Goal: Task Accomplishment & Management: Manage account settings

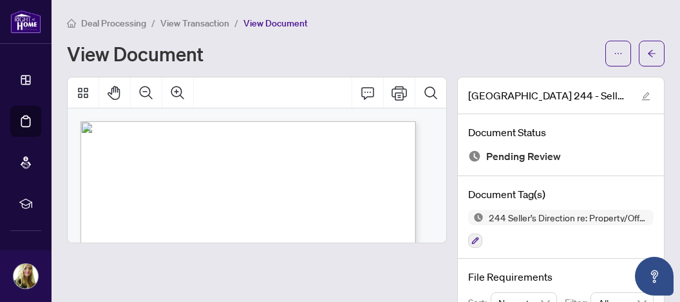
scroll to position [242, 0]
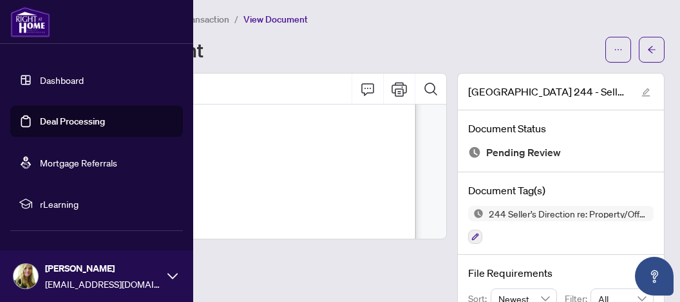
click at [67, 122] on link "Deal Processing" at bounding box center [72, 121] width 65 height 12
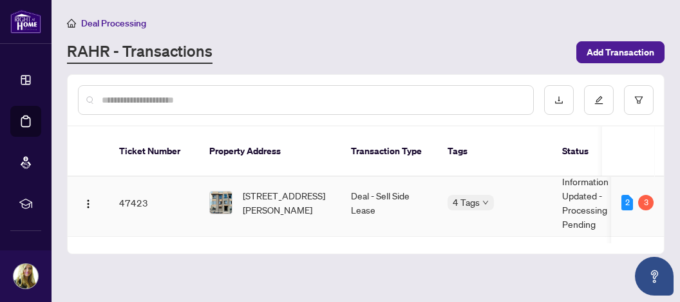
scroll to position [52, 0]
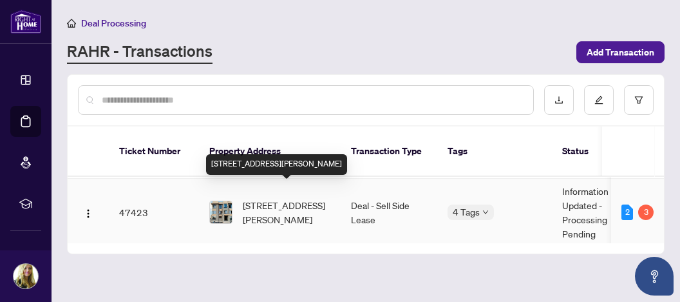
click at [294, 198] on span "[STREET_ADDRESS][PERSON_NAME]" at bounding box center [287, 212] width 88 height 28
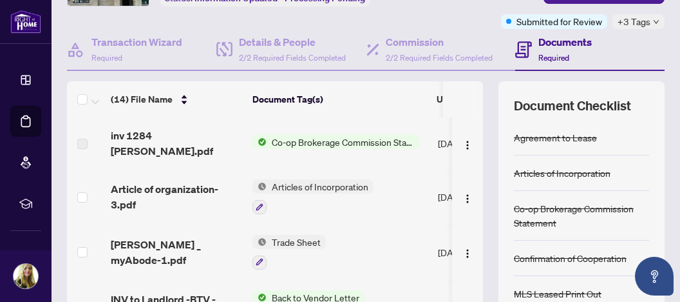
scroll to position [136, 0]
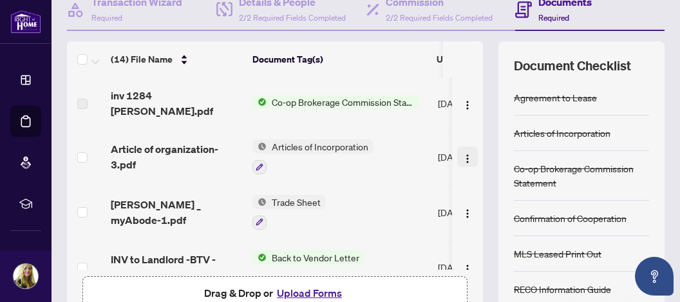
click at [463, 153] on img "button" at bounding box center [468, 158] width 10 height 10
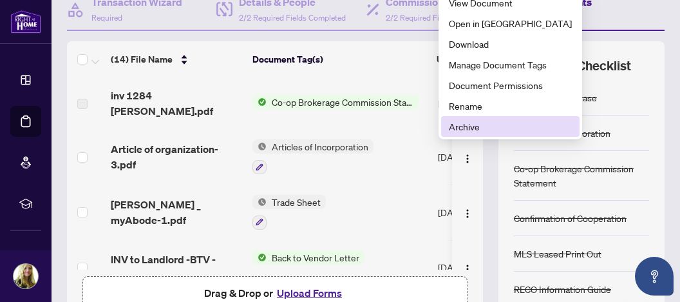
click at [467, 124] on span "Archive" at bounding box center [510, 126] width 123 height 14
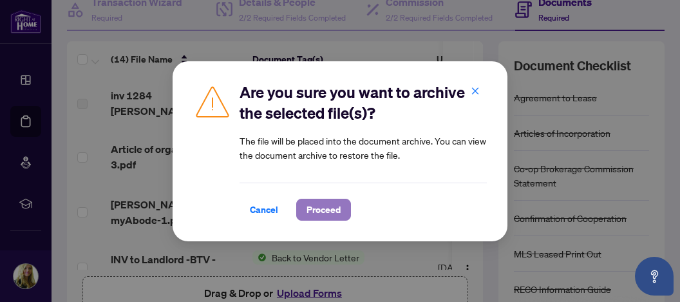
click at [318, 207] on span "Proceed" at bounding box center [324, 209] width 34 height 21
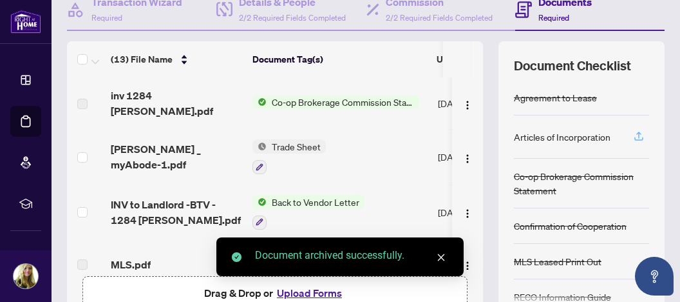
click at [633, 137] on icon "button" at bounding box center [639, 136] width 12 height 12
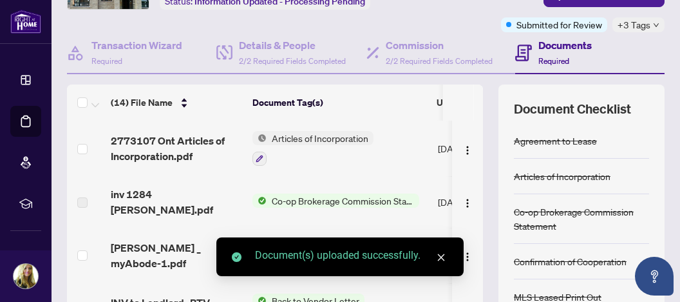
scroll to position [68, 0]
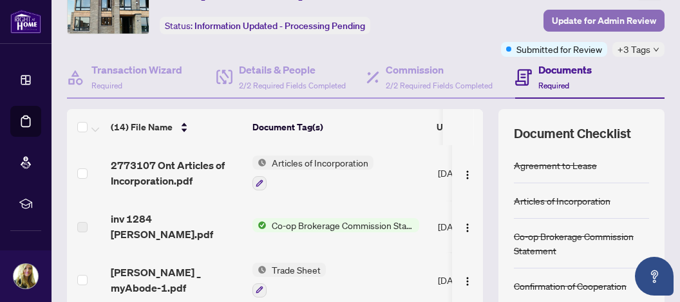
click at [591, 19] on span "Update for Admin Review" at bounding box center [604, 20] width 104 height 21
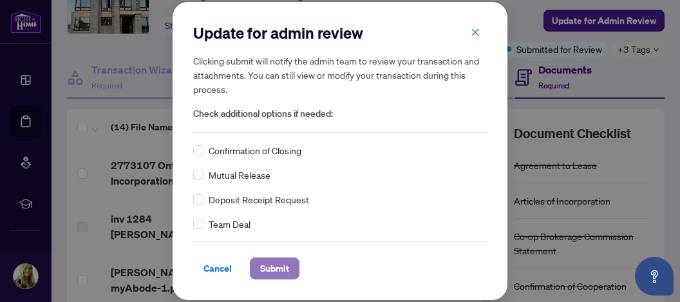
click at [269, 267] on span "Submit" at bounding box center [274, 268] width 29 height 21
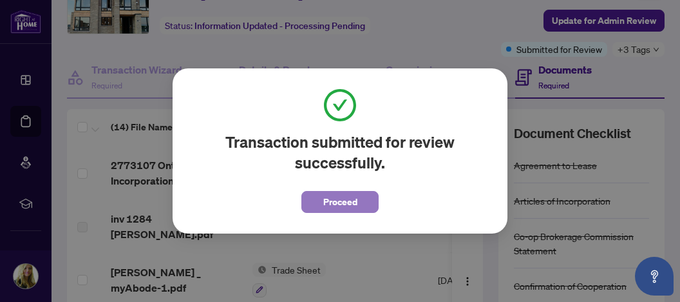
click at [352, 200] on span "Proceed" at bounding box center [340, 201] width 34 height 21
